Goal: Use online tool/utility: Utilize a website feature to perform a specific function

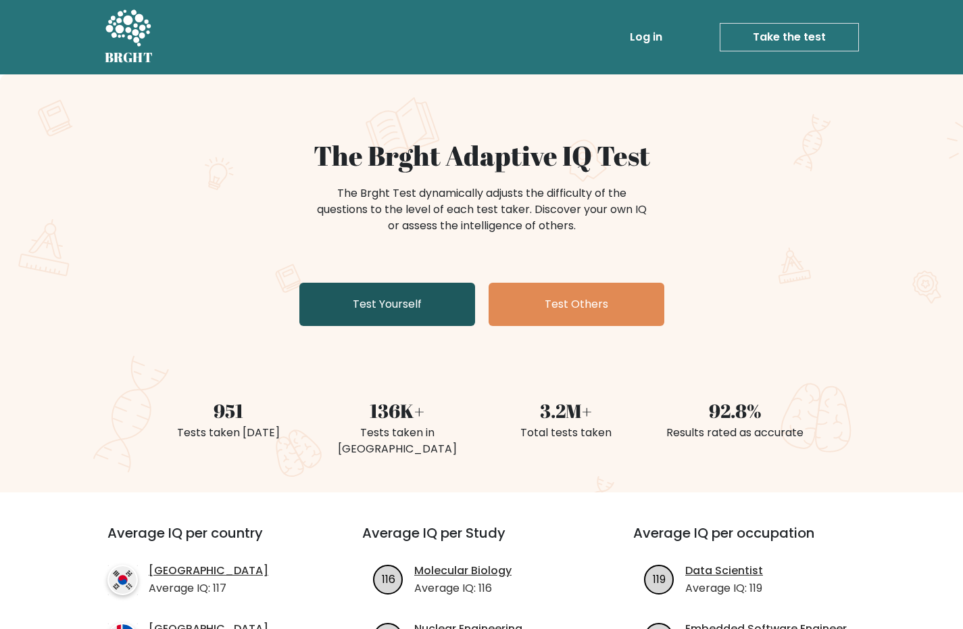
click at [380, 307] on link "Test Yourself" at bounding box center [388, 304] width 176 height 43
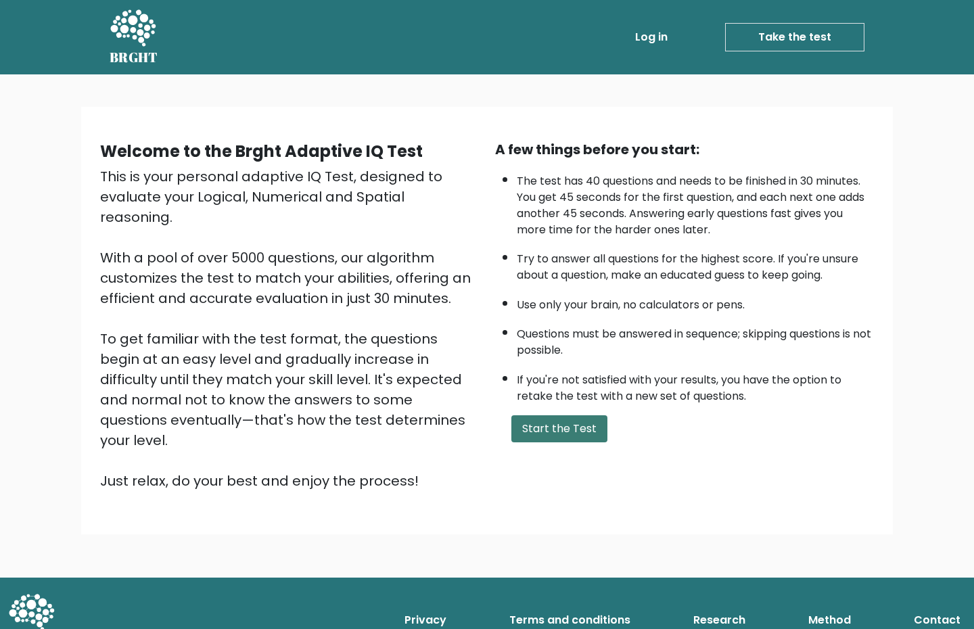
click at [562, 433] on button "Start the Test" at bounding box center [559, 428] width 96 height 27
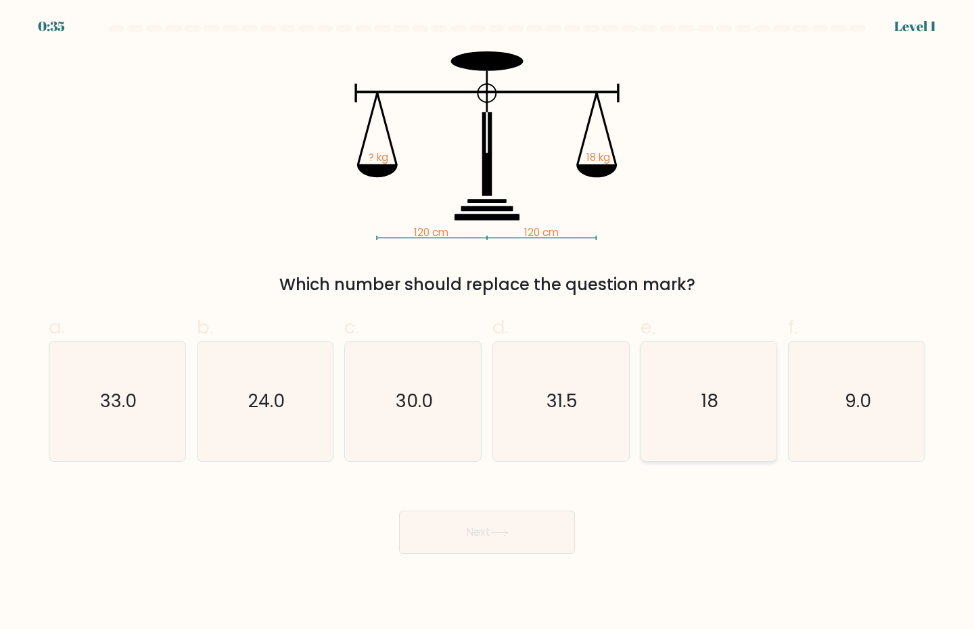
click at [711, 421] on icon "18" at bounding box center [709, 401] width 120 height 120
click at [487, 323] on input "e. 18" at bounding box center [487, 318] width 1 height 9
radio input "true"
click at [521, 526] on button "Next" at bounding box center [487, 531] width 176 height 43
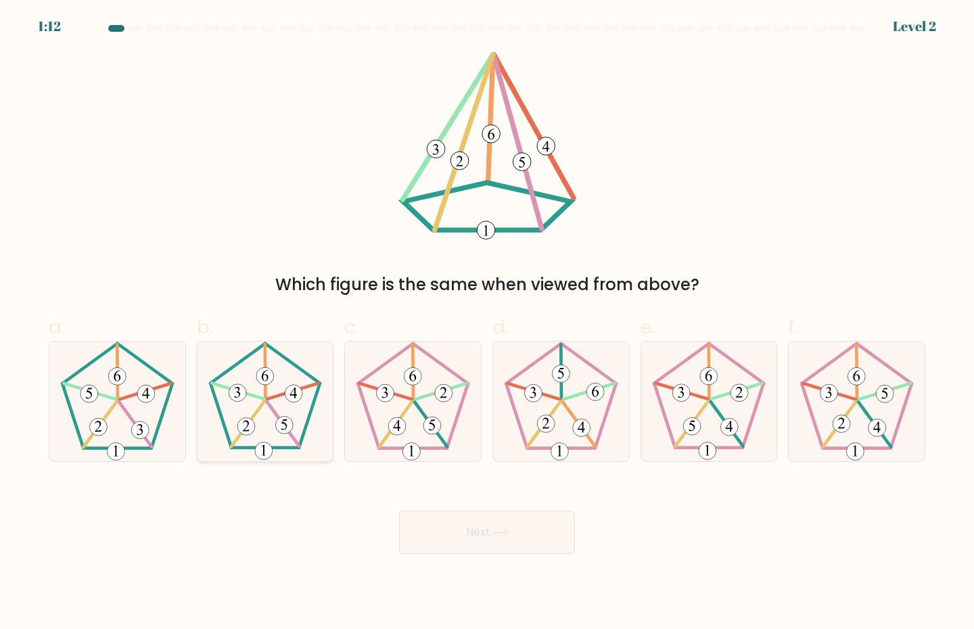
click at [320, 420] on icon at bounding box center [266, 401] width 120 height 120
click at [487, 323] on input "b." at bounding box center [487, 318] width 1 height 9
radio input "true"
click at [496, 519] on button "Next" at bounding box center [487, 531] width 176 height 43
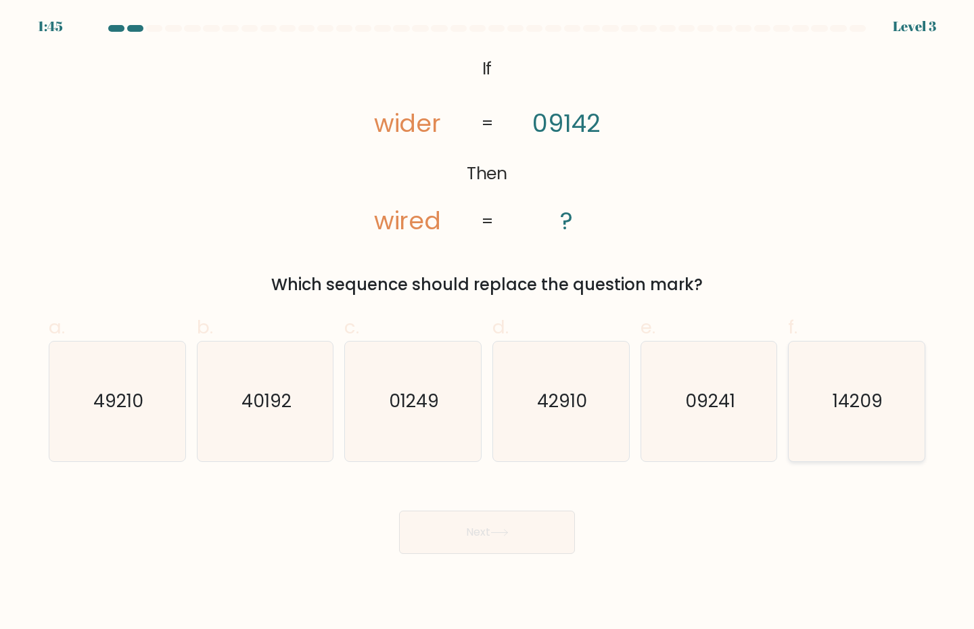
click at [890, 391] on icon "14209" at bounding box center [856, 401] width 120 height 120
click at [487, 323] on input "f. 14209" at bounding box center [487, 318] width 1 height 9
radio input "true"
click at [542, 525] on button "Next" at bounding box center [487, 531] width 176 height 43
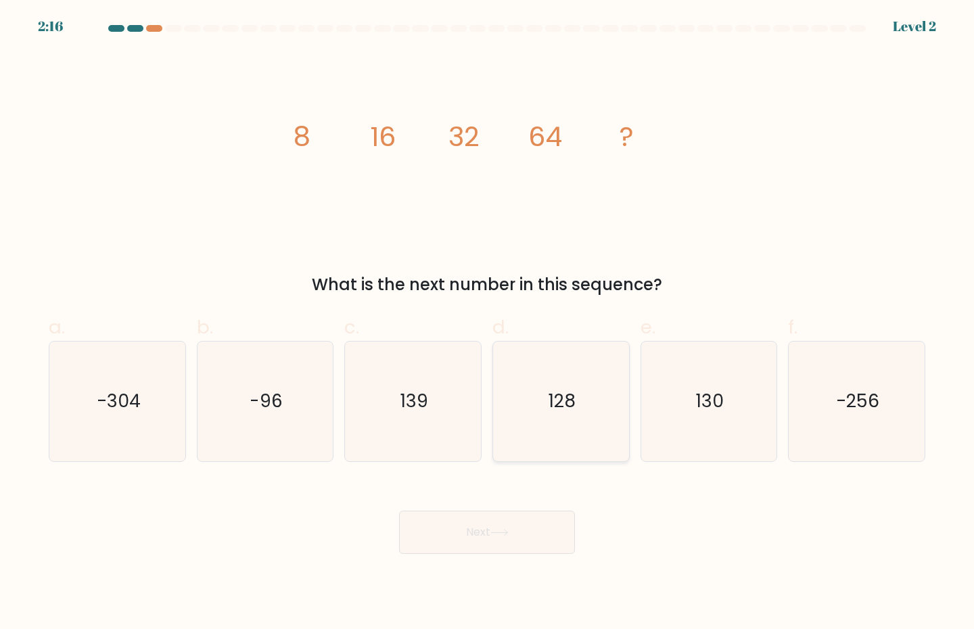
click at [577, 416] on icon "128" at bounding box center [561, 401] width 120 height 120
click at [487, 323] on input "d. 128" at bounding box center [487, 318] width 1 height 9
radio input "true"
click at [535, 529] on button "Next" at bounding box center [487, 531] width 176 height 43
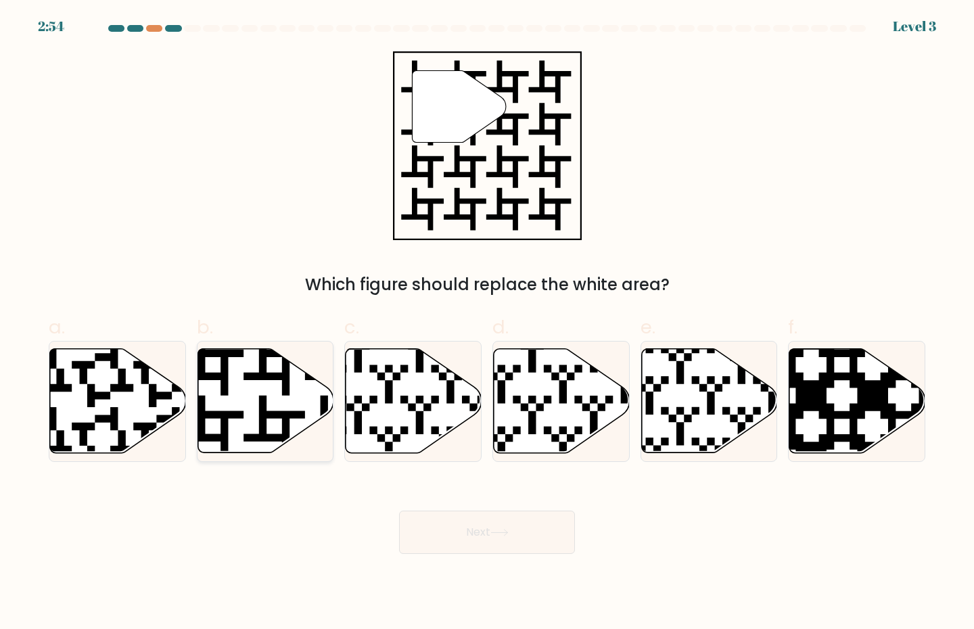
click at [295, 376] on icon at bounding box center [265, 401] width 136 height 104
click at [487, 323] on input "b." at bounding box center [487, 318] width 1 height 9
radio input "true"
click at [508, 535] on icon at bounding box center [499, 532] width 18 height 7
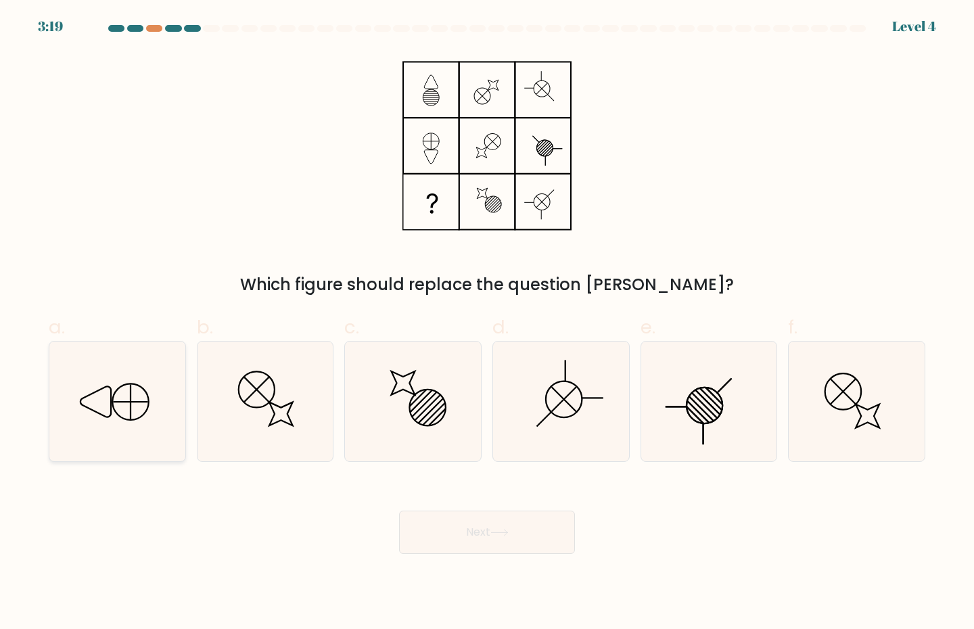
drag, startPoint x: 74, startPoint y: 387, endPoint x: 121, endPoint y: 388, distance: 47.3
click at [74, 387] on icon at bounding box center [117, 401] width 120 height 120
click at [487, 323] on input "a." at bounding box center [487, 318] width 1 height 9
radio input "true"
click at [513, 542] on button "Next" at bounding box center [487, 531] width 176 height 43
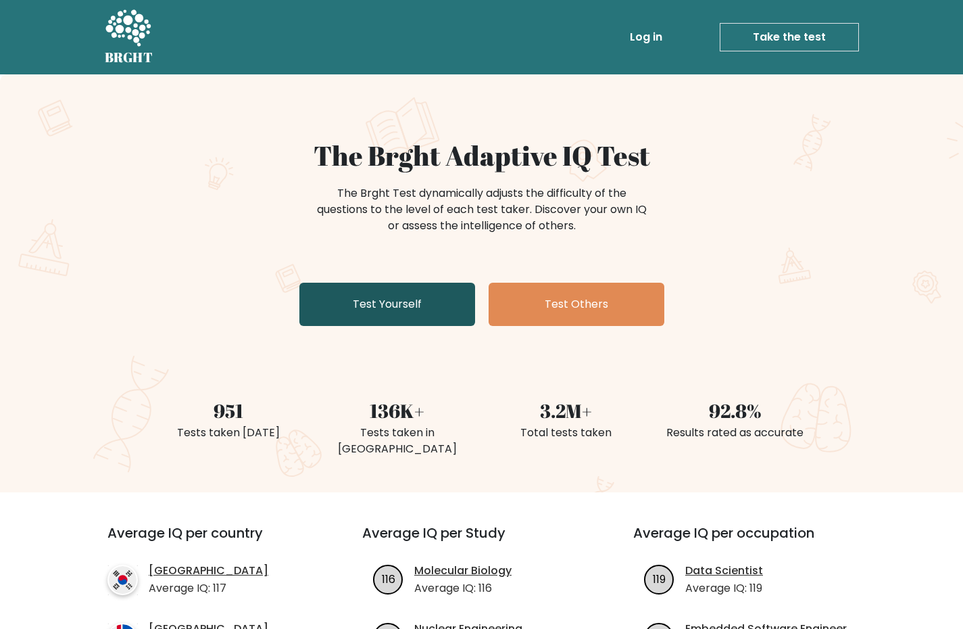
click at [403, 302] on link "Test Yourself" at bounding box center [388, 304] width 176 height 43
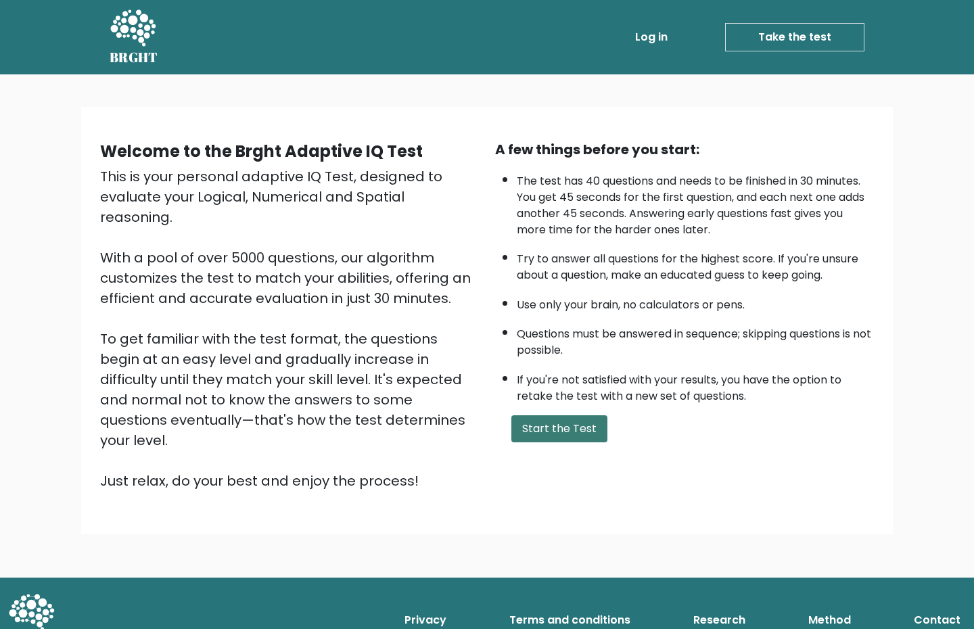
click at [545, 433] on button "Start the Test" at bounding box center [559, 428] width 96 height 27
